Goal: Task Accomplishment & Management: Complete application form

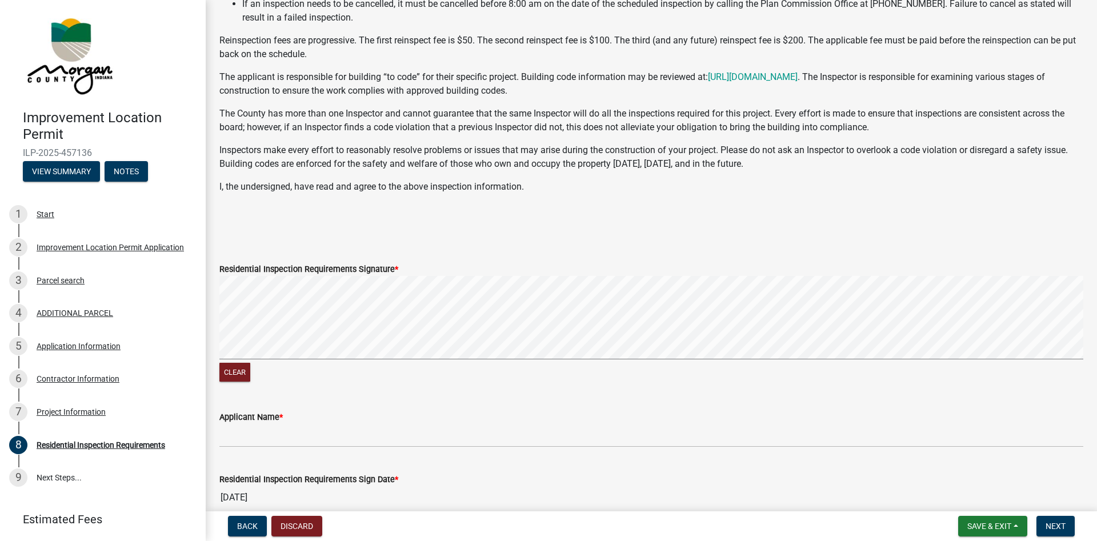
scroll to position [130, 0]
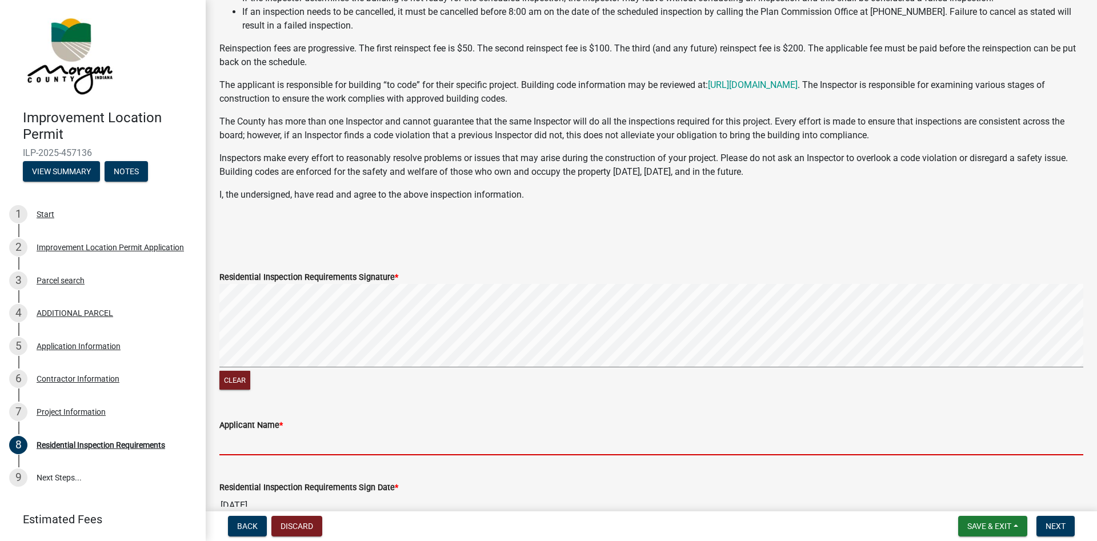
click at [364, 446] on input "Applicant Name *" at bounding box center [651, 443] width 864 height 23
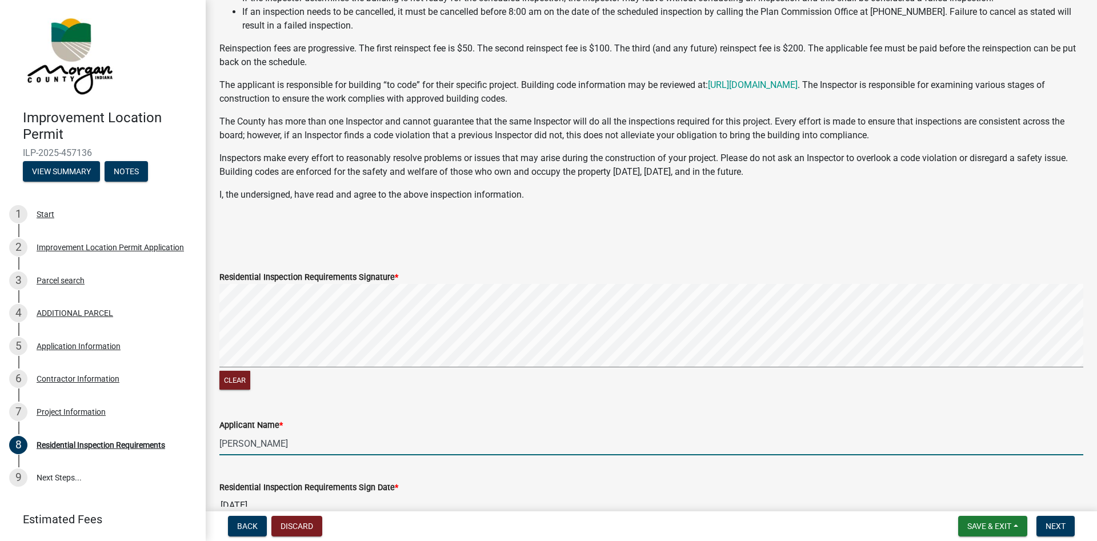
type input "Michael Young"
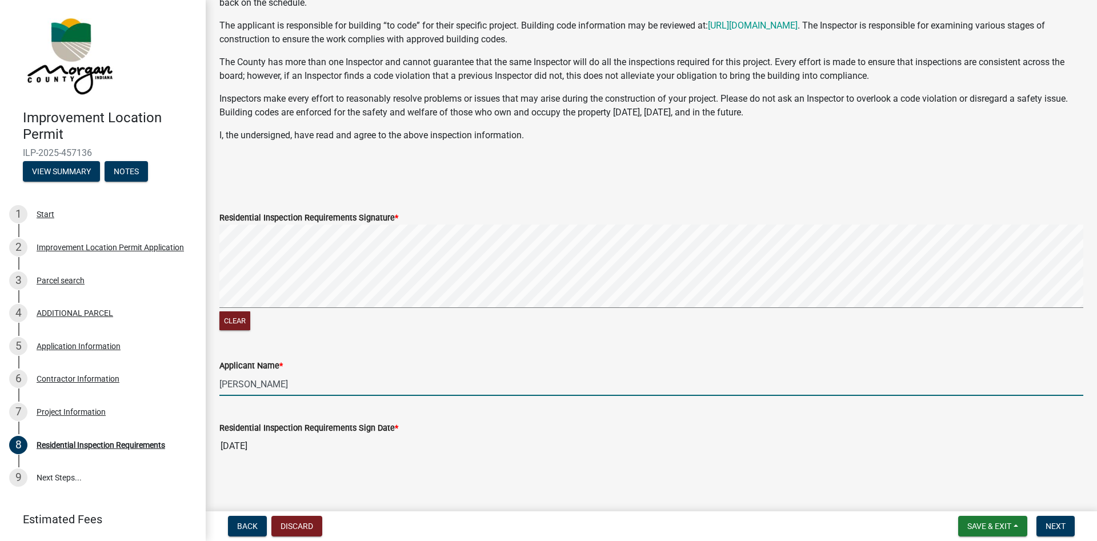
scroll to position [195, 0]
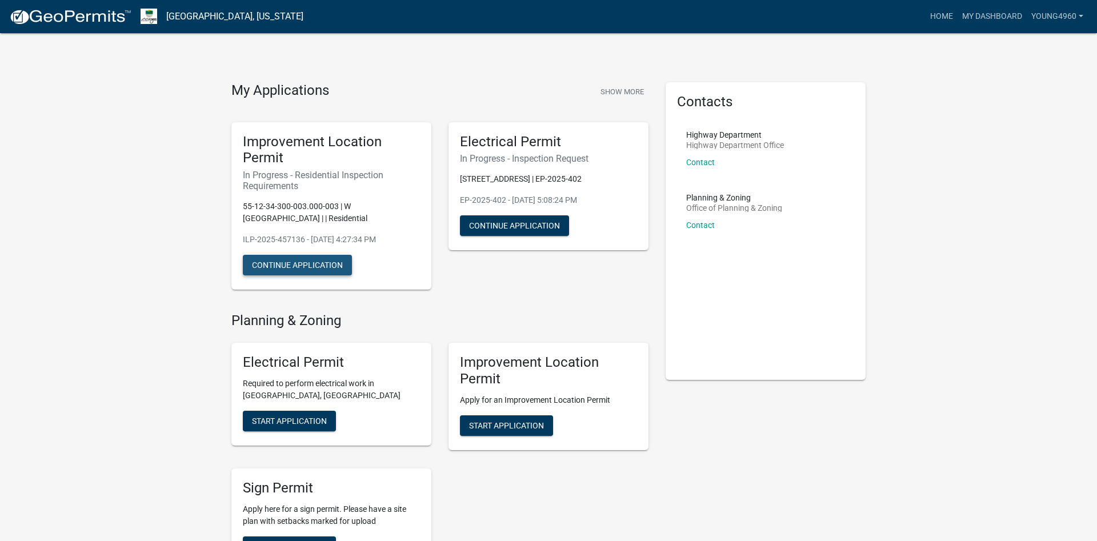
click at [309, 262] on button "Continue Application" at bounding box center [297, 265] width 109 height 21
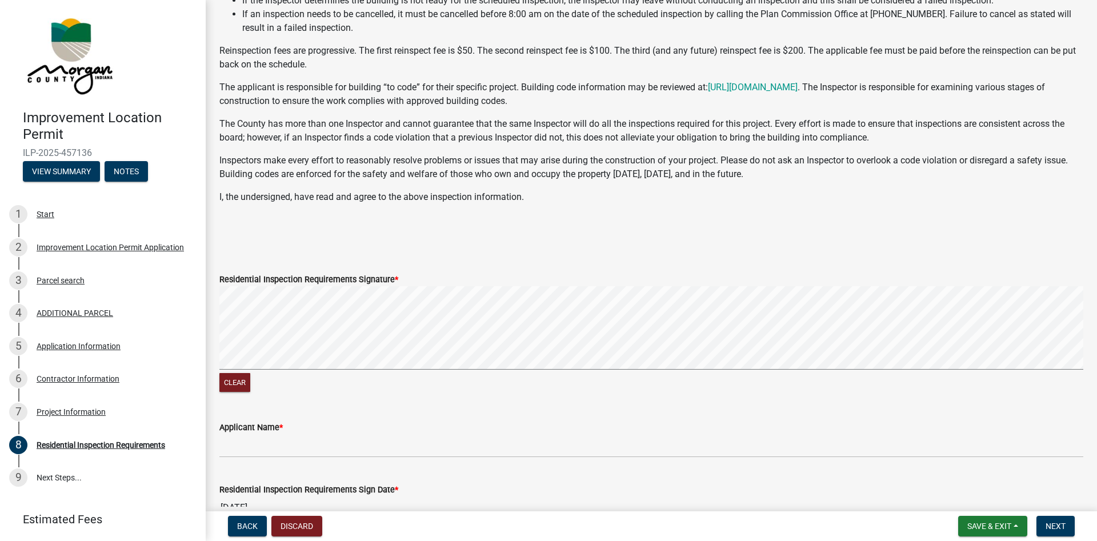
scroll to position [130, 0]
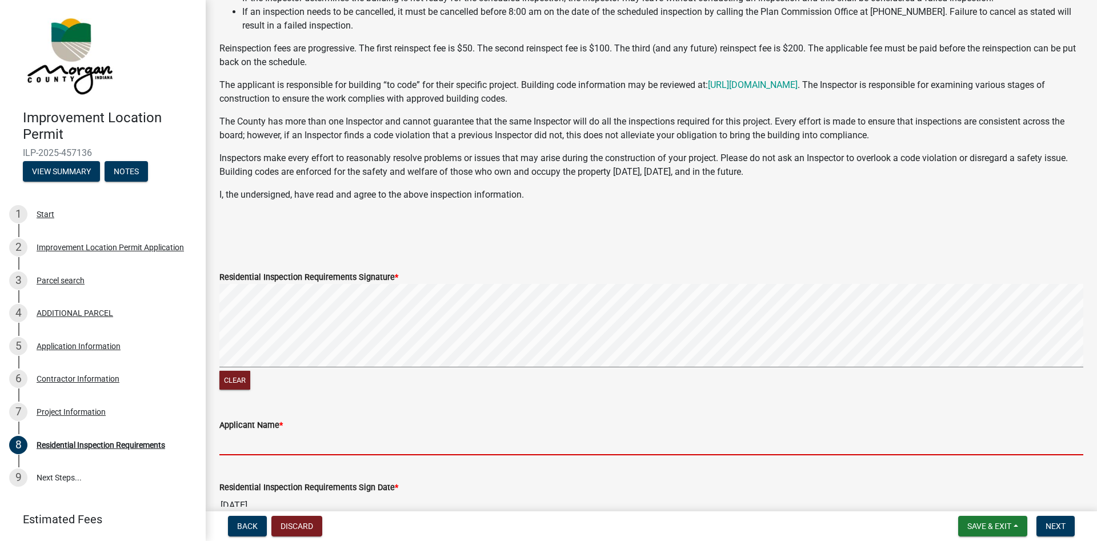
click at [296, 447] on input "Applicant Name *" at bounding box center [651, 443] width 864 height 23
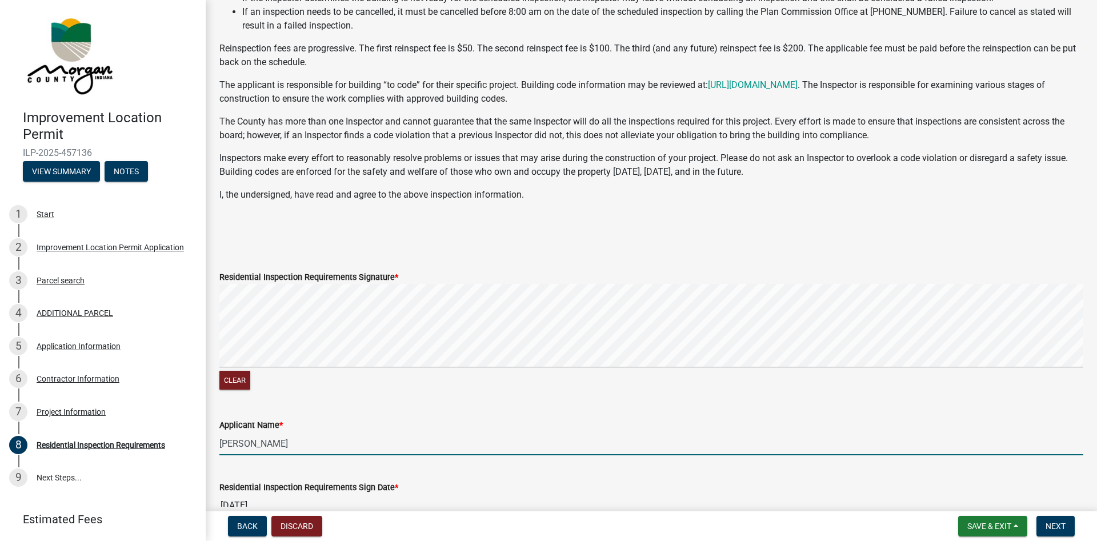
scroll to position [195, 0]
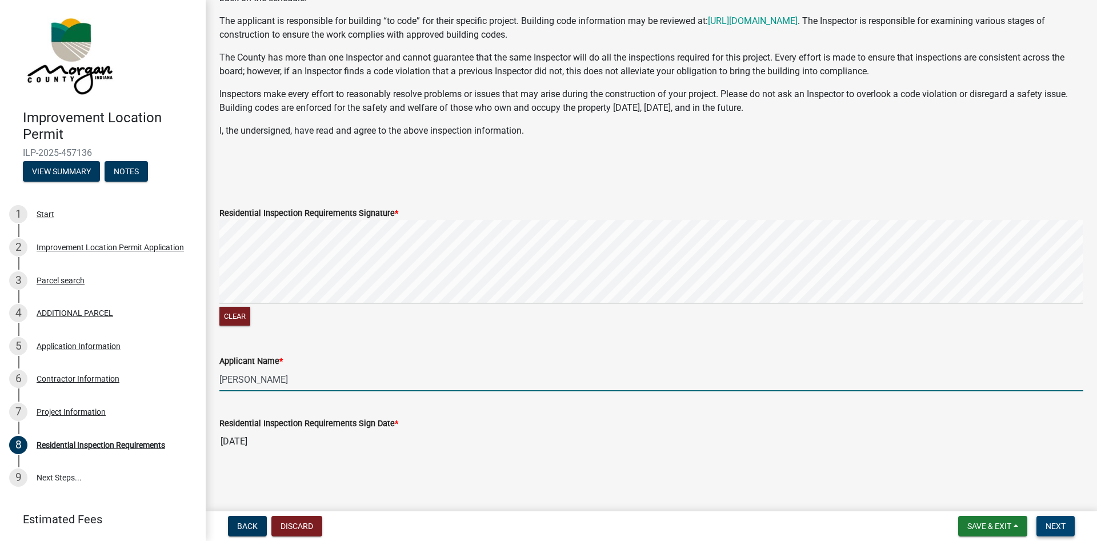
type input "[PERSON_NAME]"
click at [1060, 521] on button "Next" at bounding box center [1055, 526] width 38 height 21
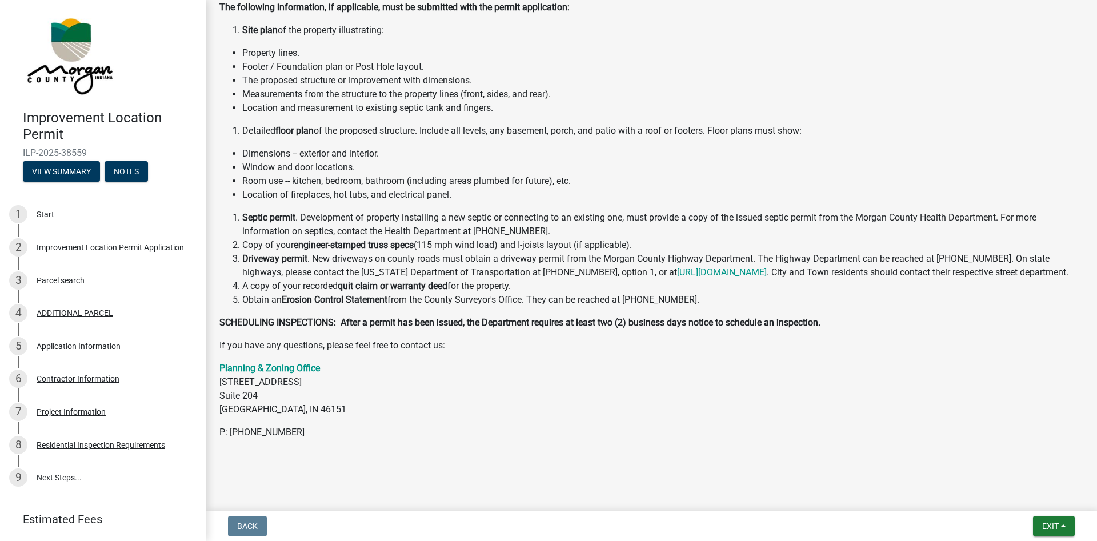
scroll to position [181, 0]
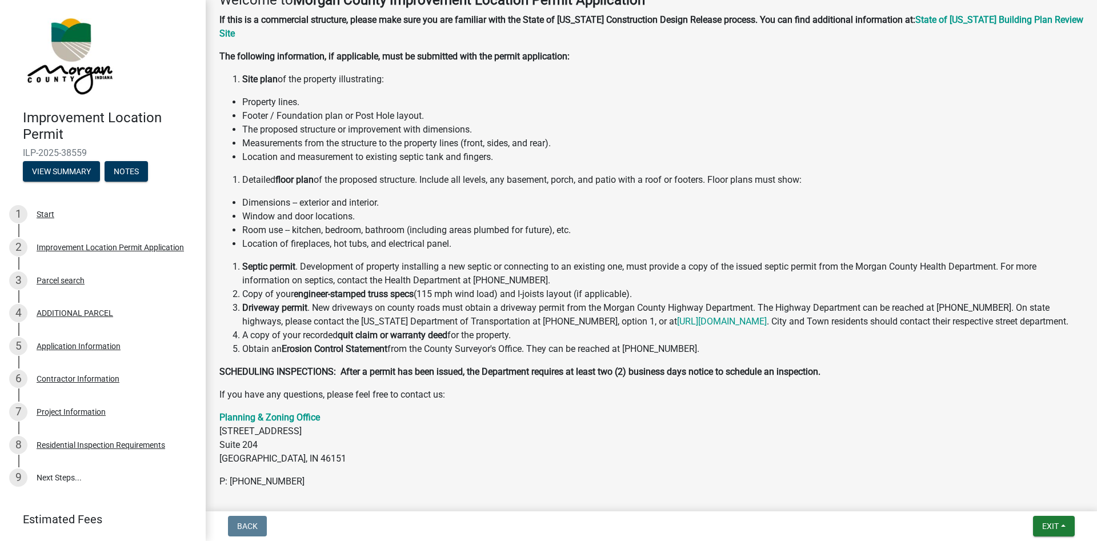
click at [820, 126] on li "The proposed structure or improvement with dimensions." at bounding box center [662, 130] width 841 height 14
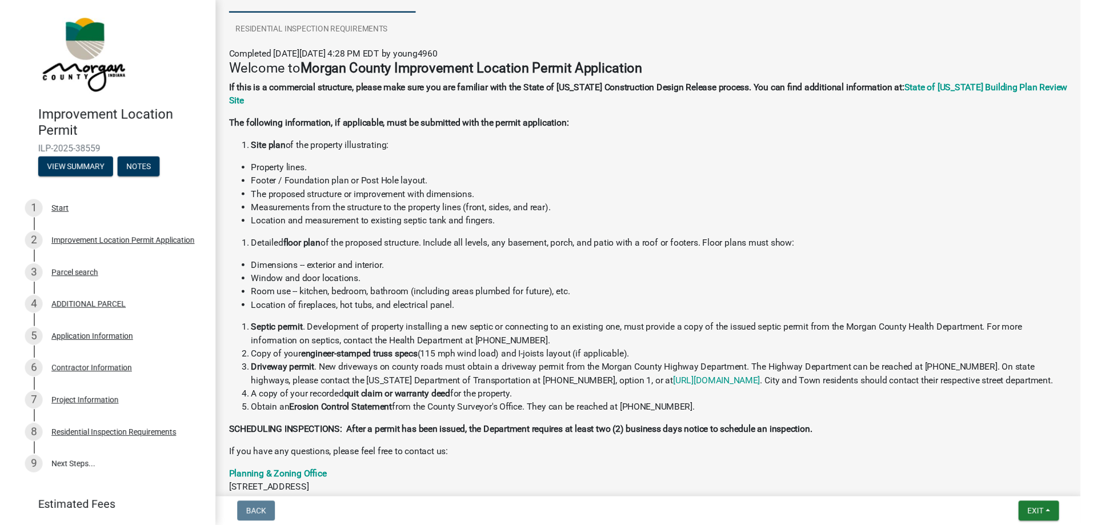
scroll to position [115, 0]
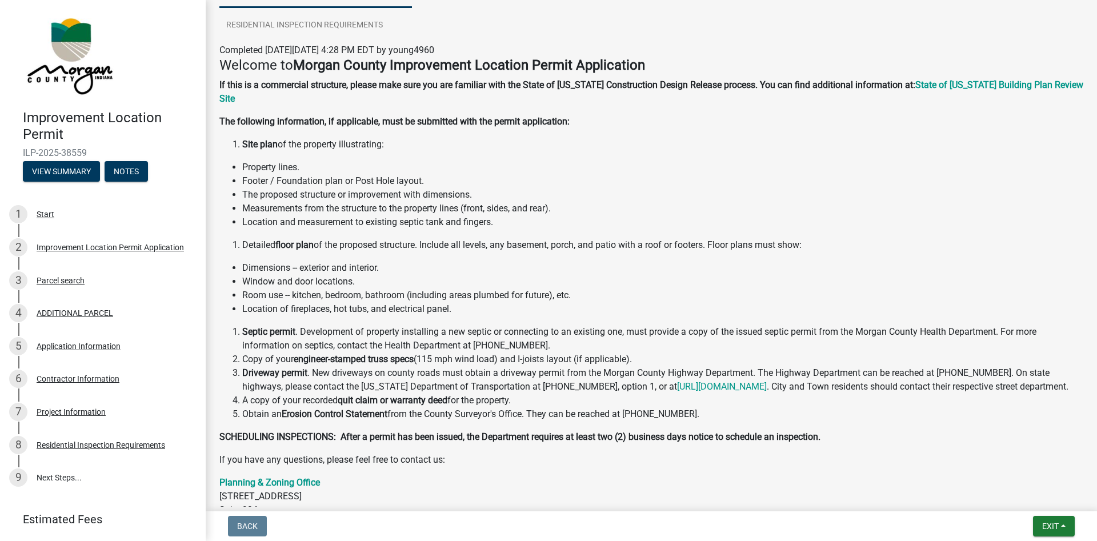
click at [761, 126] on p "The following information, if applicable, must be submitted with the permit app…" at bounding box center [651, 122] width 864 height 14
drag, startPoint x: 939, startPoint y: 138, endPoint x: 953, endPoint y: 129, distance: 17.3
click at [940, 138] on li "Site plan of the property illustrating:" at bounding box center [662, 145] width 841 height 14
